Goal: Information Seeking & Learning: Understand process/instructions

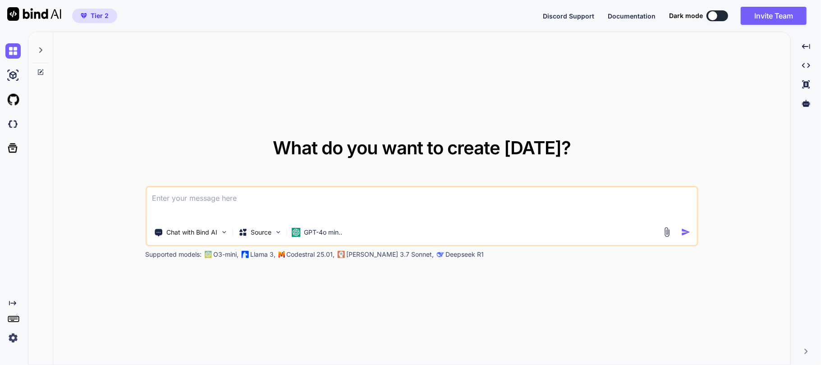
type textarea "x"
click at [44, 49] on div at bounding box center [40, 47] width 17 height 31
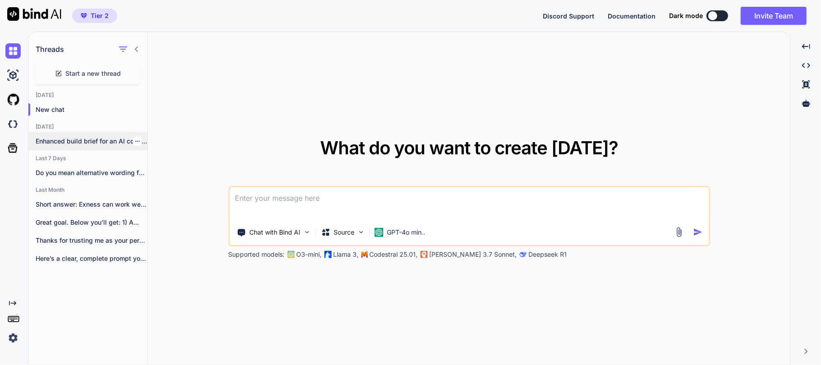
click at [105, 142] on p "Enhanced build brief for an AI code..." at bounding box center [92, 141] width 112 height 9
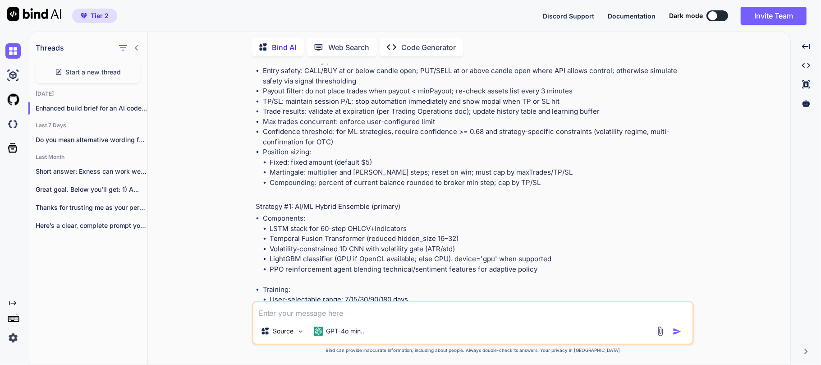
scroll to position [3923, 0]
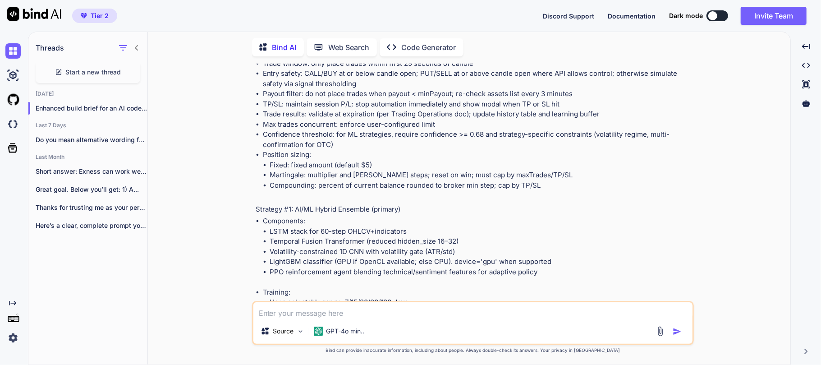
click at [281, 99] on li "Payout filter: do not place trades when payout < minPayout; re-check assets lis…" at bounding box center [477, 94] width 429 height 10
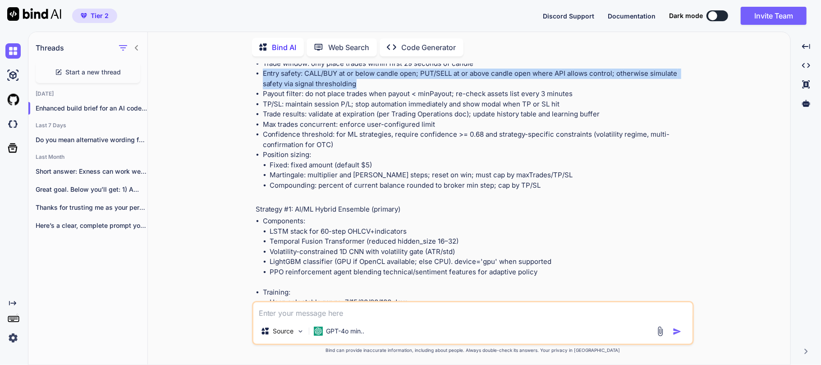
drag, startPoint x: 264, startPoint y: 103, endPoint x: 361, endPoint y: 113, distance: 97.4
click at [361, 89] on li "Entry safety: CALL/BUY at or below candle open; PUT/SELL at or above candle ope…" at bounding box center [477, 79] width 429 height 20
click at [428, 89] on li "Entry safety: CALL/BUY at or below candle open; PUT/SELL at or above candle ope…" at bounding box center [477, 79] width 429 height 20
drag, startPoint x: 263, startPoint y: 105, endPoint x: 356, endPoint y: 110, distance: 94.0
click at [356, 89] on li "Entry safety: CALL/BUY at or below candle open; PUT/SELL at or above candle ope…" at bounding box center [477, 79] width 429 height 20
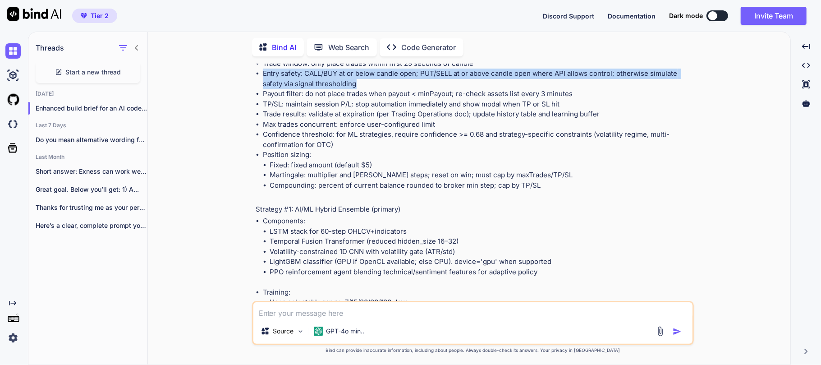
copy li "Entry safety: CALL/BUY at or below candle open; PUT/SELL at or above candle ope…"
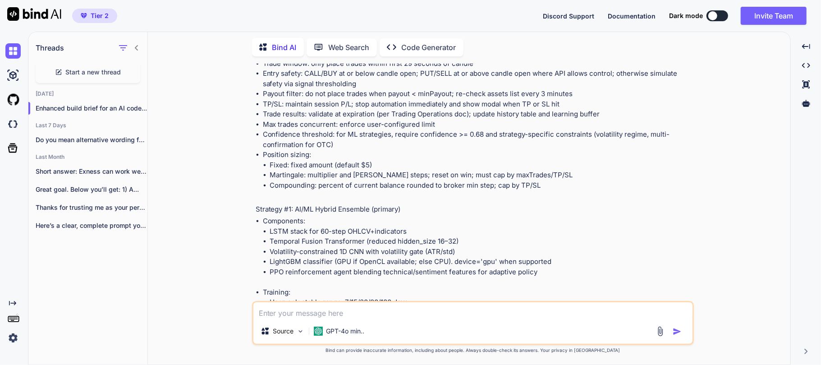
click at [370, 130] on li "Max trades concurrent: enforce user-configured limit" at bounding box center [477, 125] width 429 height 10
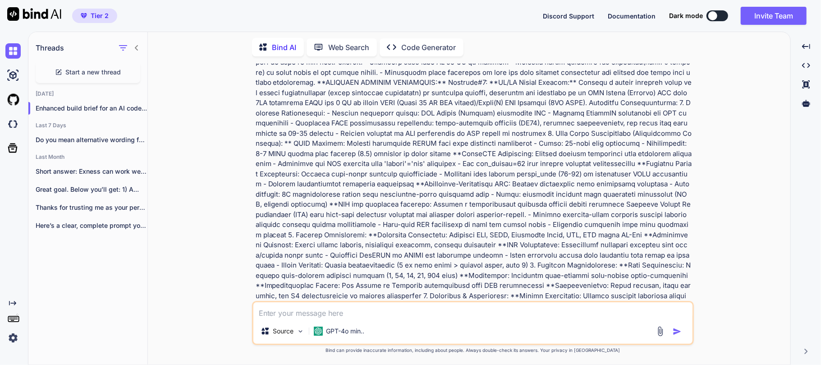
scroll to position [255, 0]
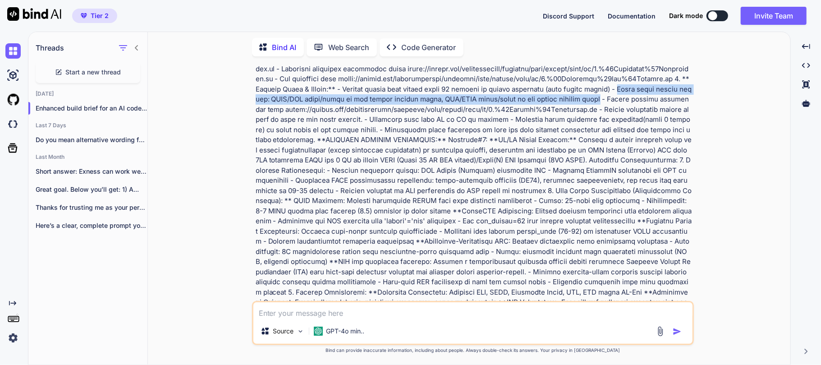
drag, startPoint x: 601, startPoint y: 89, endPoint x: 582, endPoint y: 98, distance: 21.4
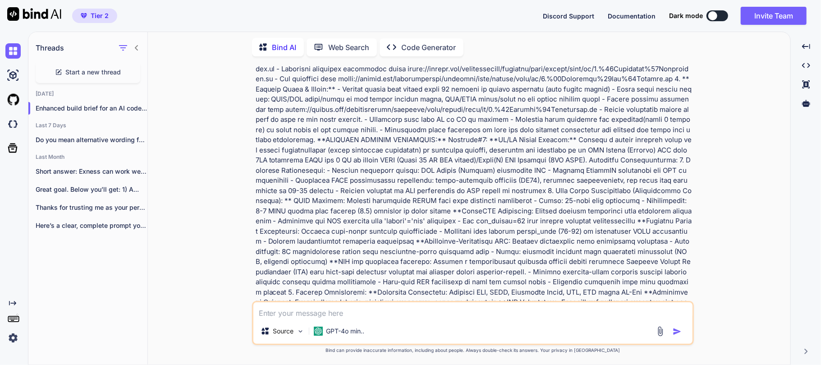
drag, startPoint x: 538, startPoint y: 92, endPoint x: 561, endPoint y: 100, distance: 24.4
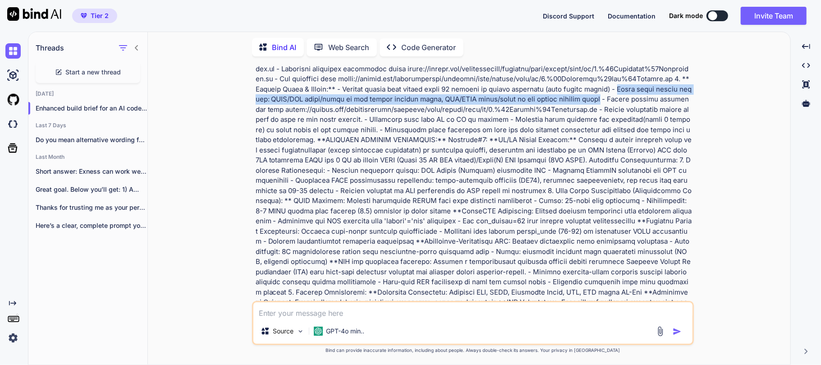
drag, startPoint x: 601, startPoint y: 90, endPoint x: 583, endPoint y: 98, distance: 20.2
copy p "Entry rules safety margin: CALL/BUY below/equal to the candle opening price, PU…"
